Goal: Transaction & Acquisition: Subscribe to service/newsletter

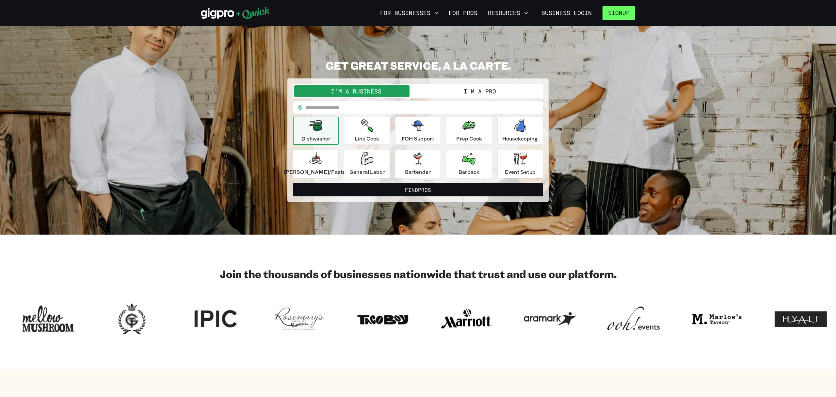
click at [624, 11] on button "Signup" at bounding box center [619, 13] width 33 height 14
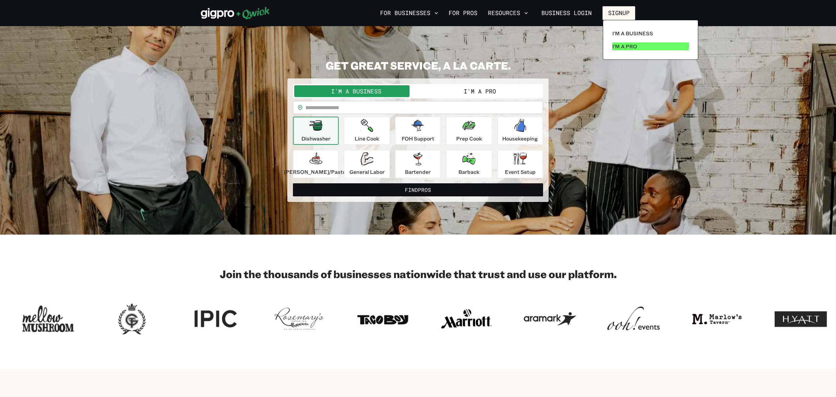
click at [625, 45] on p "I'm a Pro" at bounding box center [625, 46] width 25 height 8
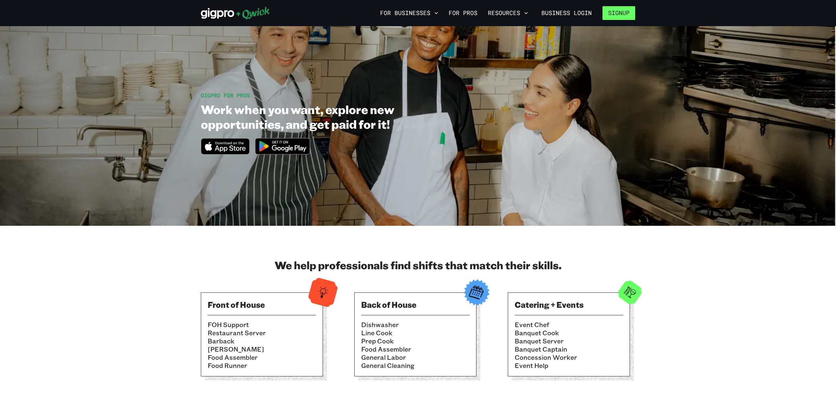
click at [625, 16] on button "Signup" at bounding box center [619, 13] width 33 height 14
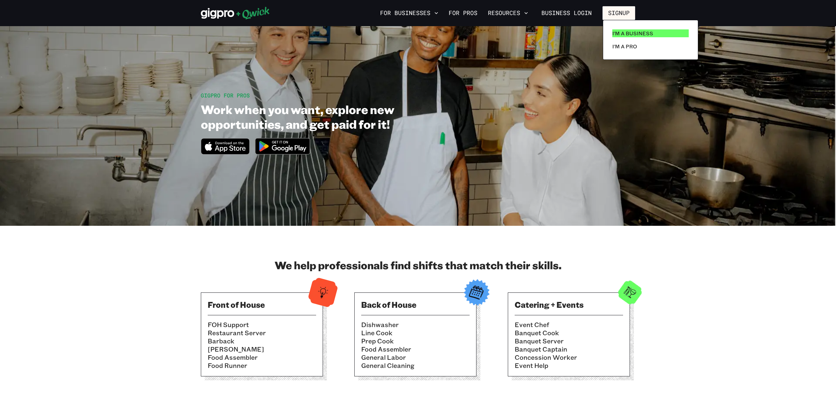
click at [618, 37] on p "I'm a Business" at bounding box center [633, 33] width 41 height 8
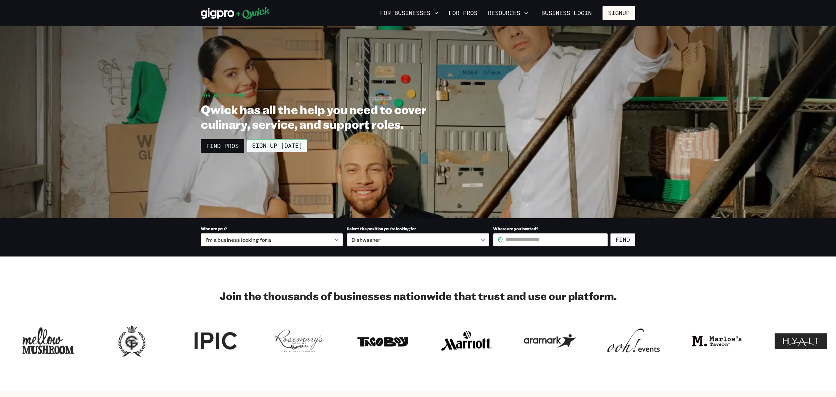
click at [255, 151] on link "Sign up [DATE]" at bounding box center [277, 145] width 61 height 13
